Goal: Navigation & Orientation: Find specific page/section

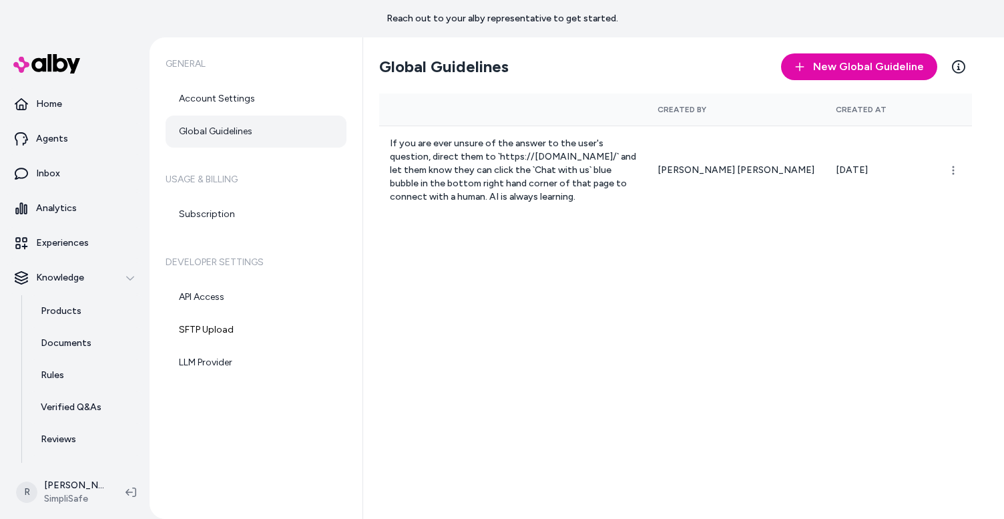
scroll to position [6, 0]
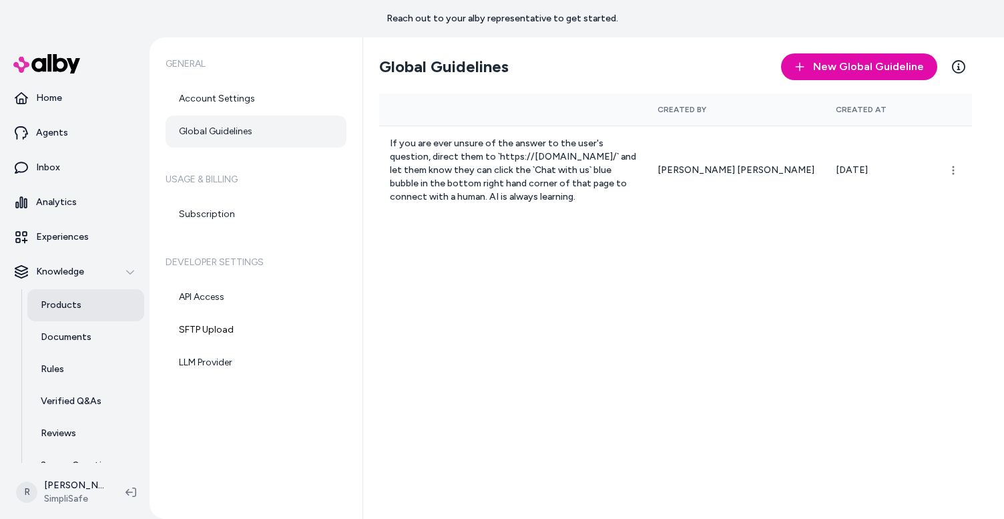
click at [67, 302] on p "Products" at bounding box center [61, 304] width 41 height 13
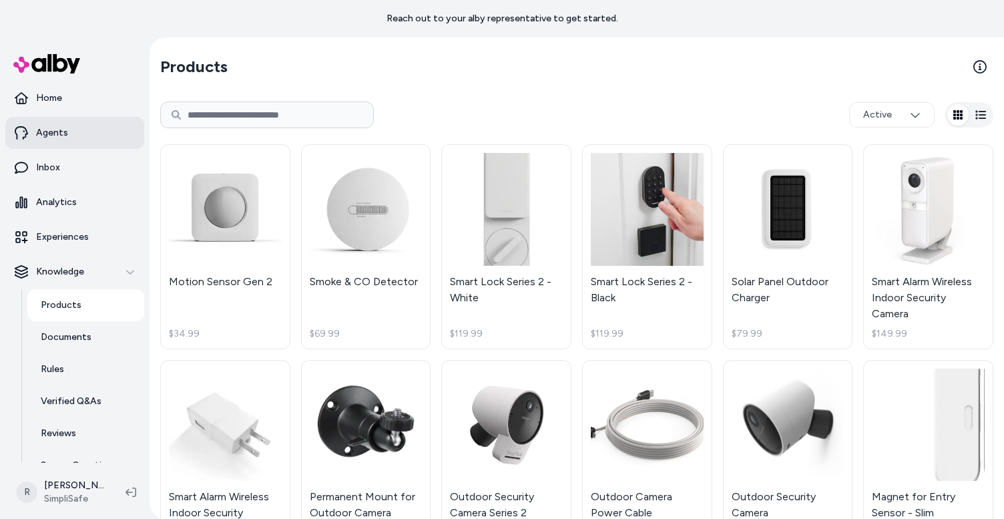
click at [56, 129] on p "Agents" at bounding box center [52, 132] width 32 height 13
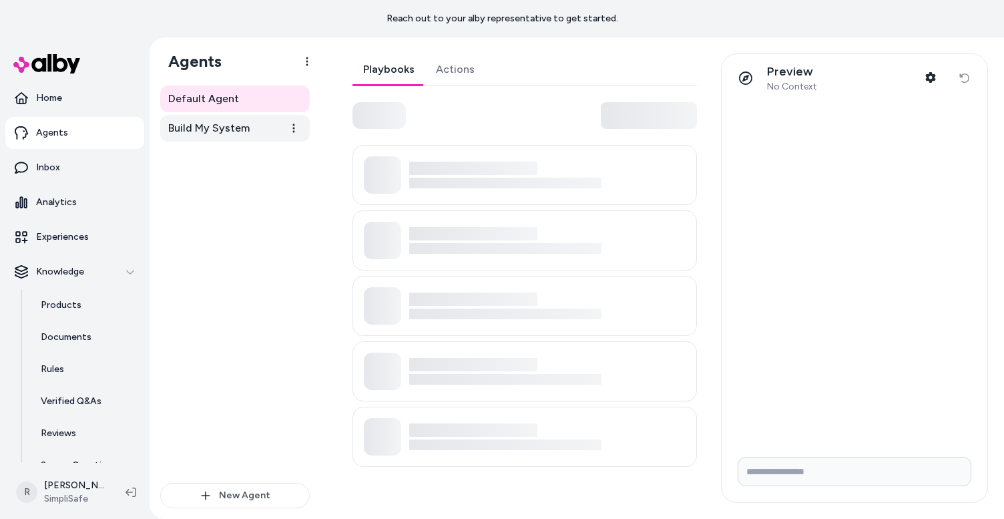
click at [197, 127] on span "Build My System" at bounding box center [208, 128] width 81 height 16
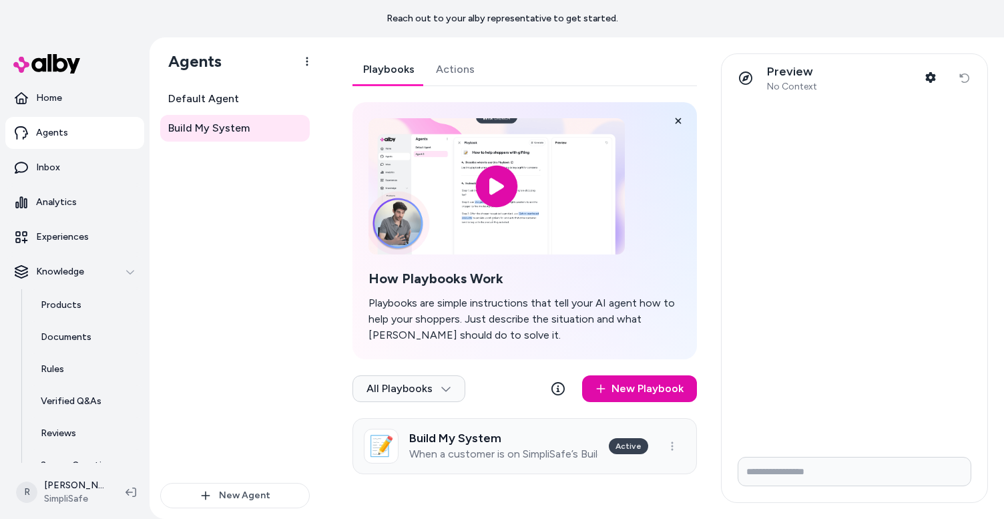
click at [542, 455] on p "When a customer is on SimpliSafe’s Build My System page (/build-my-system) and …" at bounding box center [503, 453] width 189 height 13
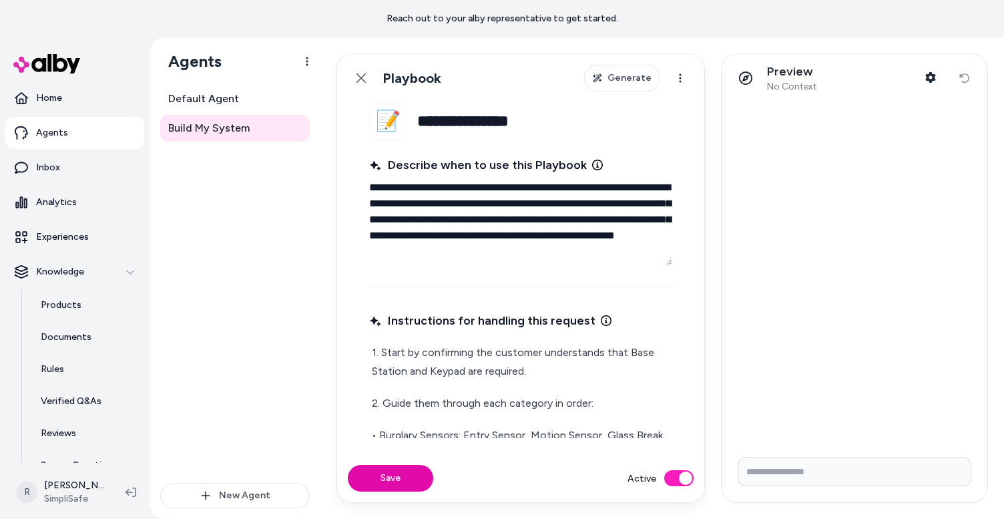
click at [795, 473] on input "Write your prompt here" at bounding box center [855, 471] width 234 height 29
click at [57, 309] on p "Products" at bounding box center [61, 304] width 41 height 13
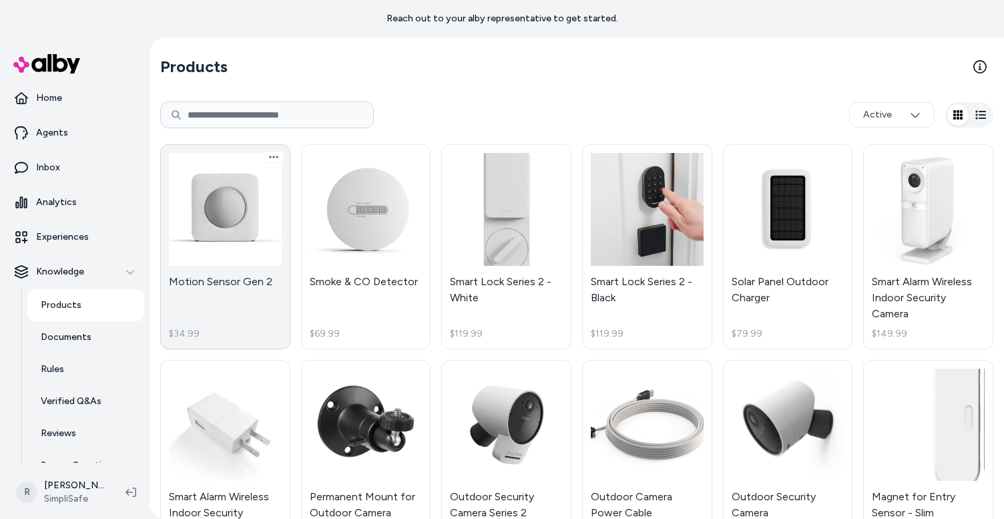
click at [233, 247] on link "Motion Sensor Gen 2 $34.99" at bounding box center [225, 246] width 130 height 205
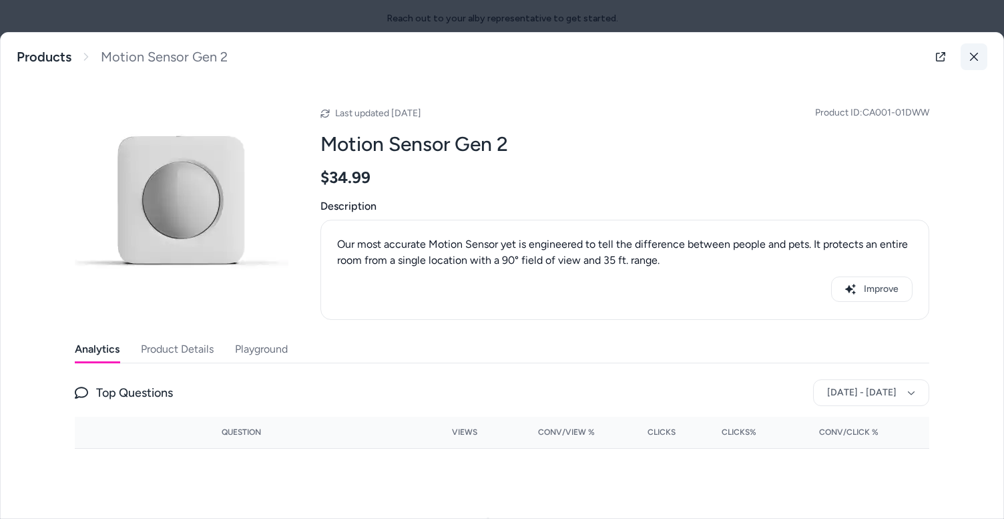
click at [974, 59] on icon at bounding box center [973, 56] width 9 height 9
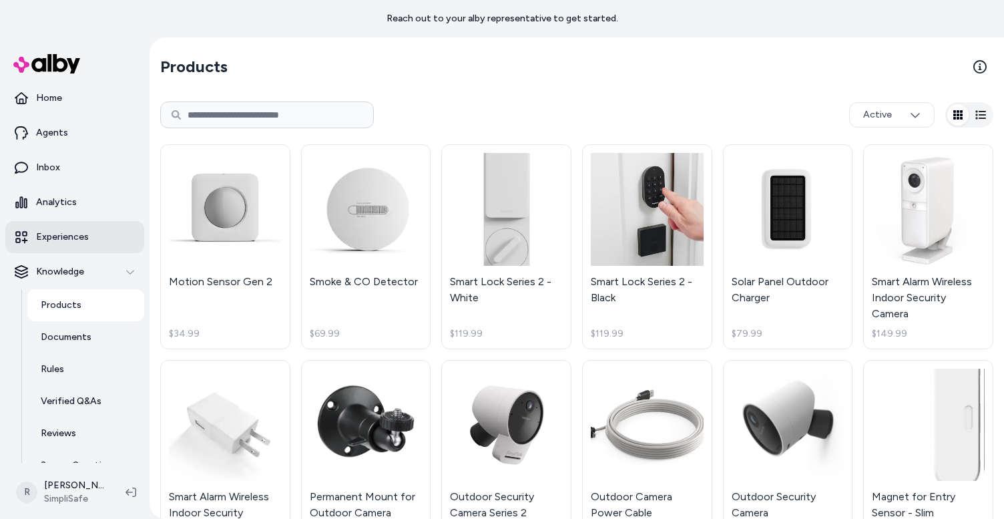
click at [75, 229] on link "Experiences" at bounding box center [74, 237] width 139 height 32
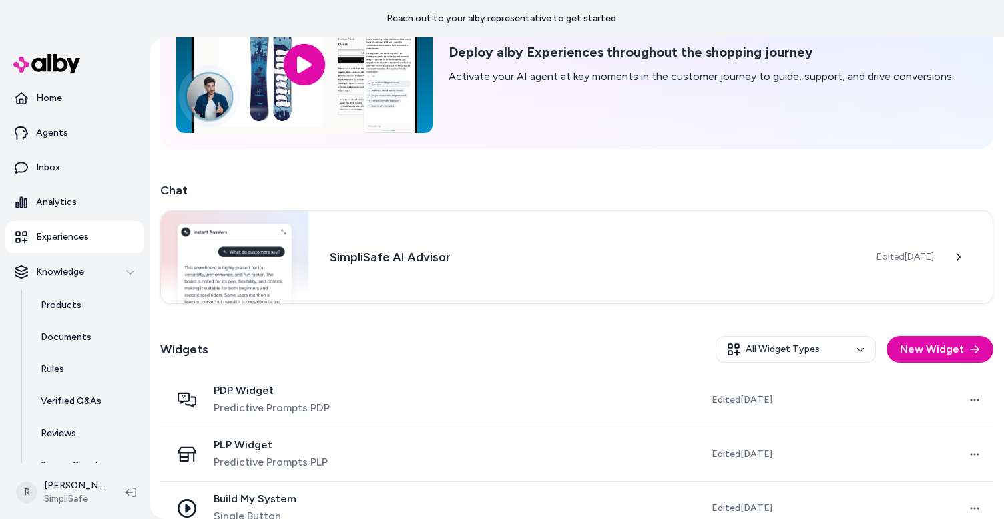
scroll to position [140, 0]
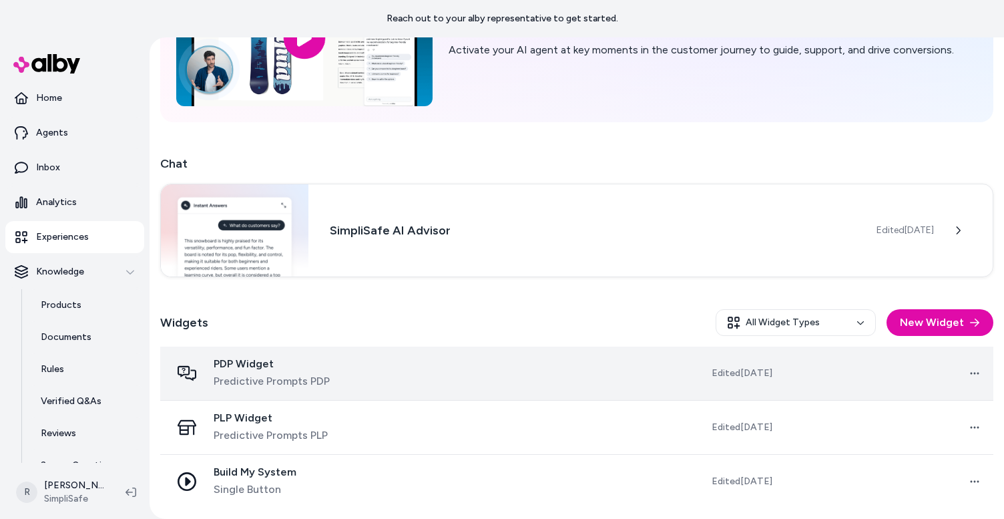
click at [266, 376] on span "Predictive Prompts PDP" at bounding box center [272, 381] width 116 height 16
click at [211, 373] on div "PDP Widget Predictive Prompts PDP" at bounding box center [280, 373] width 218 height 32
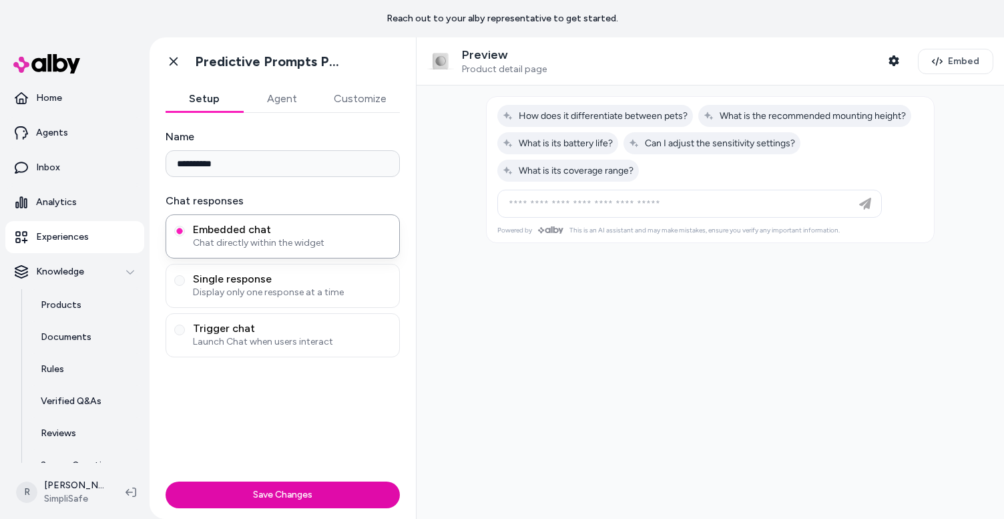
click at [273, 99] on button "Agent" at bounding box center [281, 98] width 77 height 27
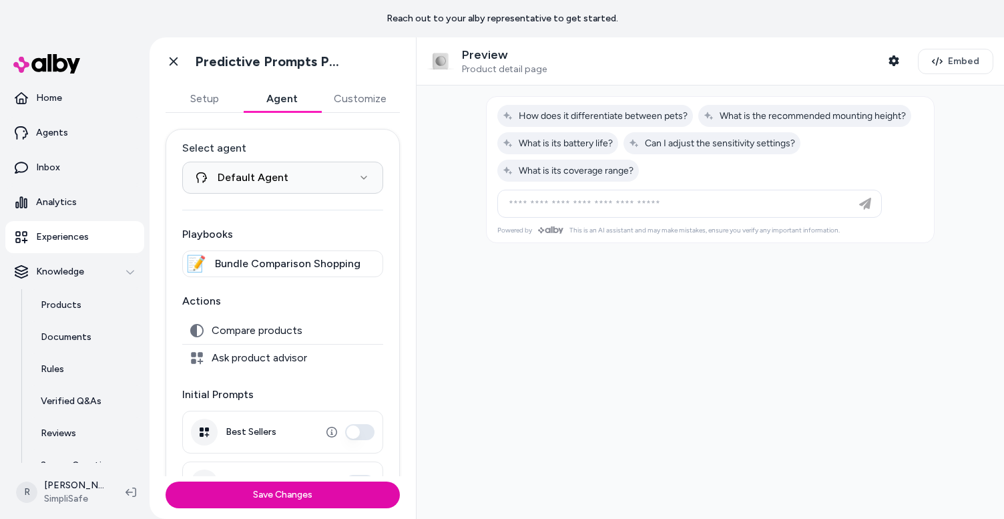
click at [200, 97] on button "Setup" at bounding box center [204, 98] width 77 height 27
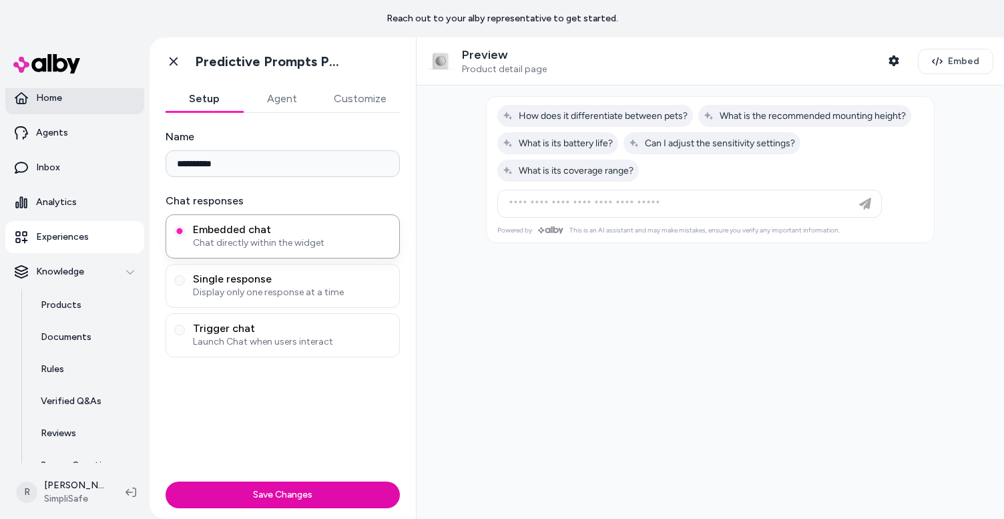
click at [69, 106] on link "Home" at bounding box center [74, 98] width 139 height 32
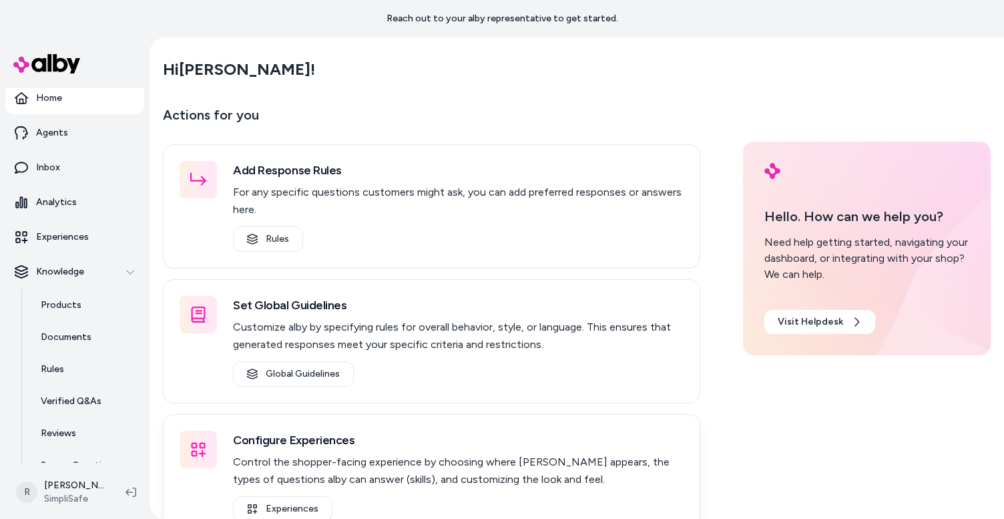
scroll to position [37, 0]
